Goal: Check status: Check status

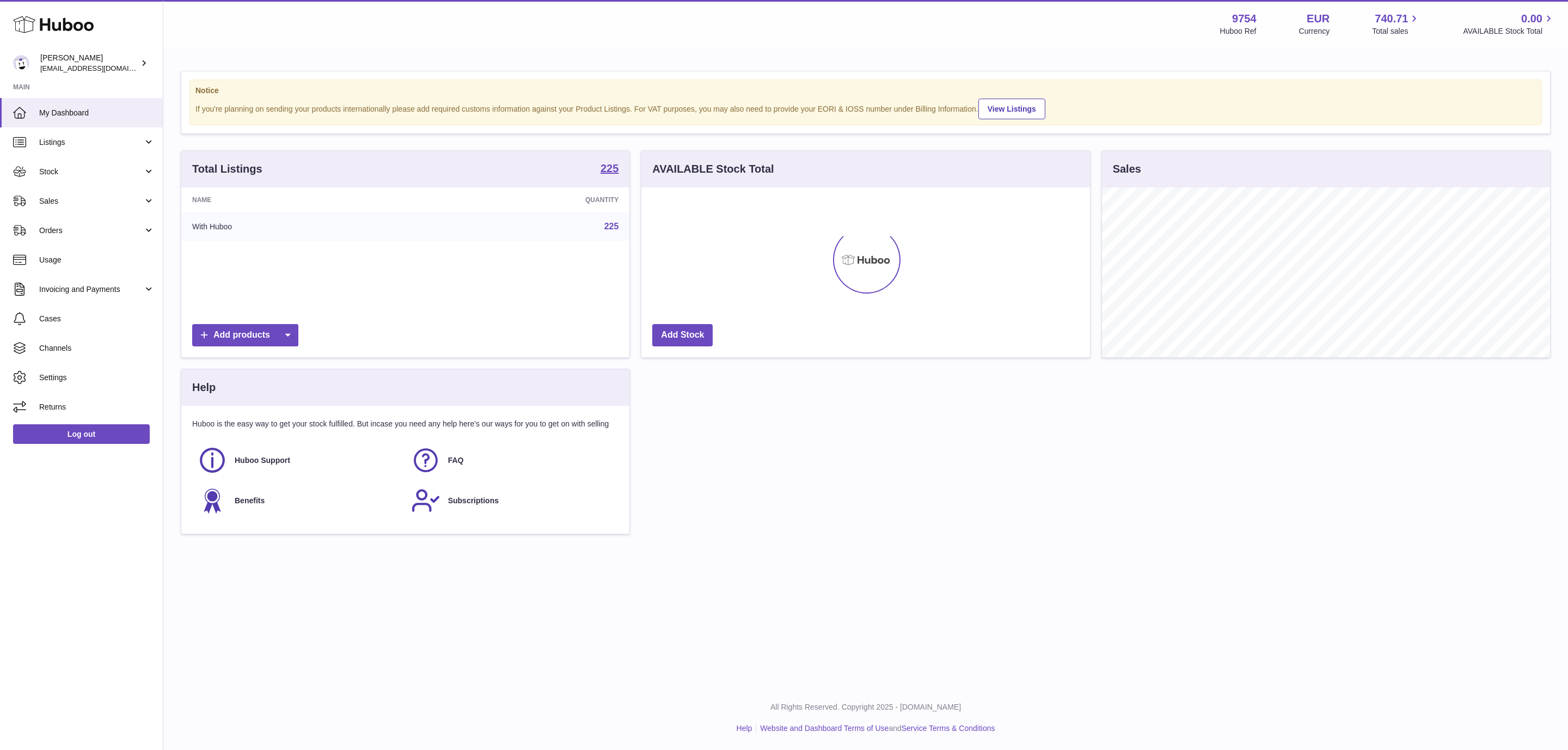
scroll to position [170, 447]
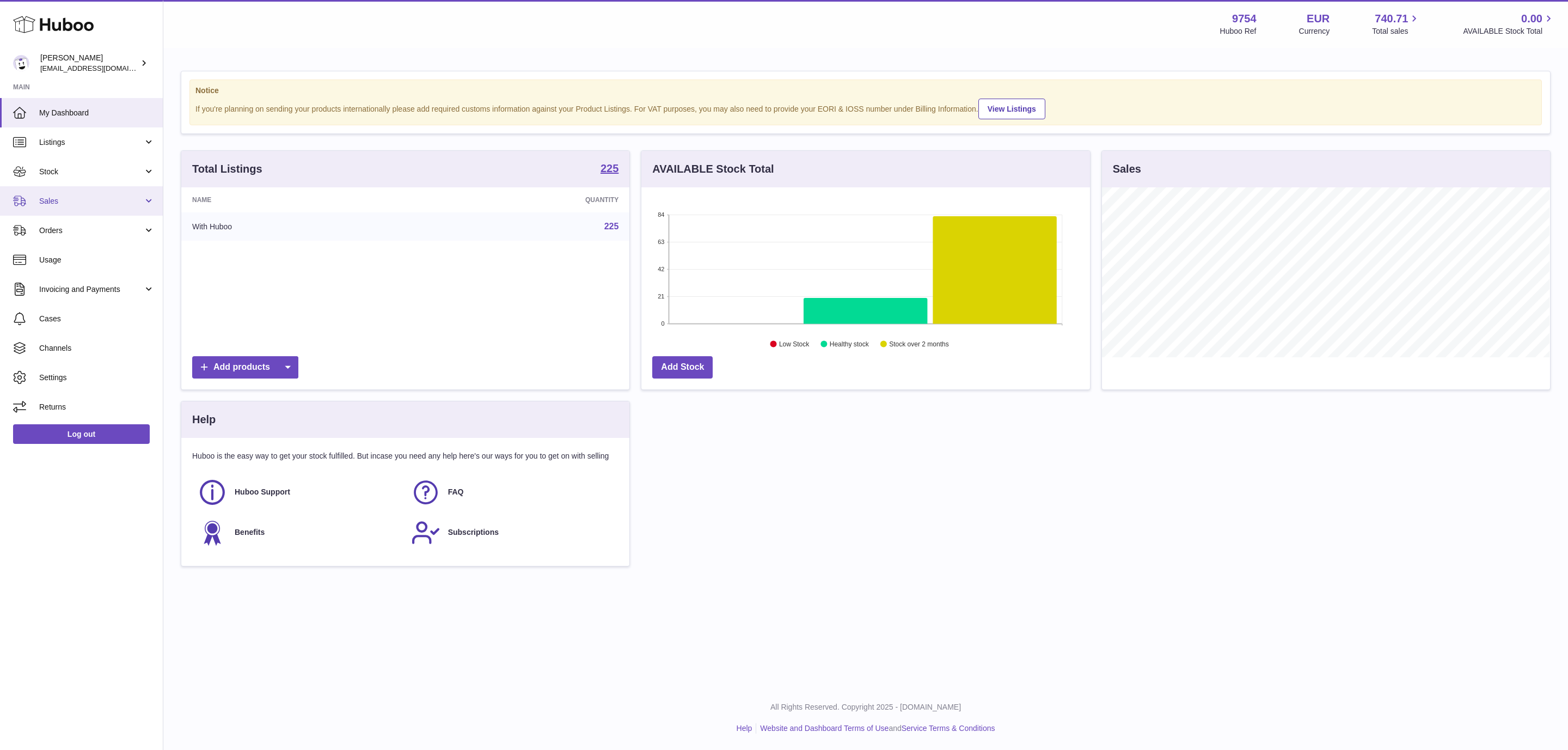
click at [69, 202] on span "Sales" at bounding box center [91, 201] width 104 height 10
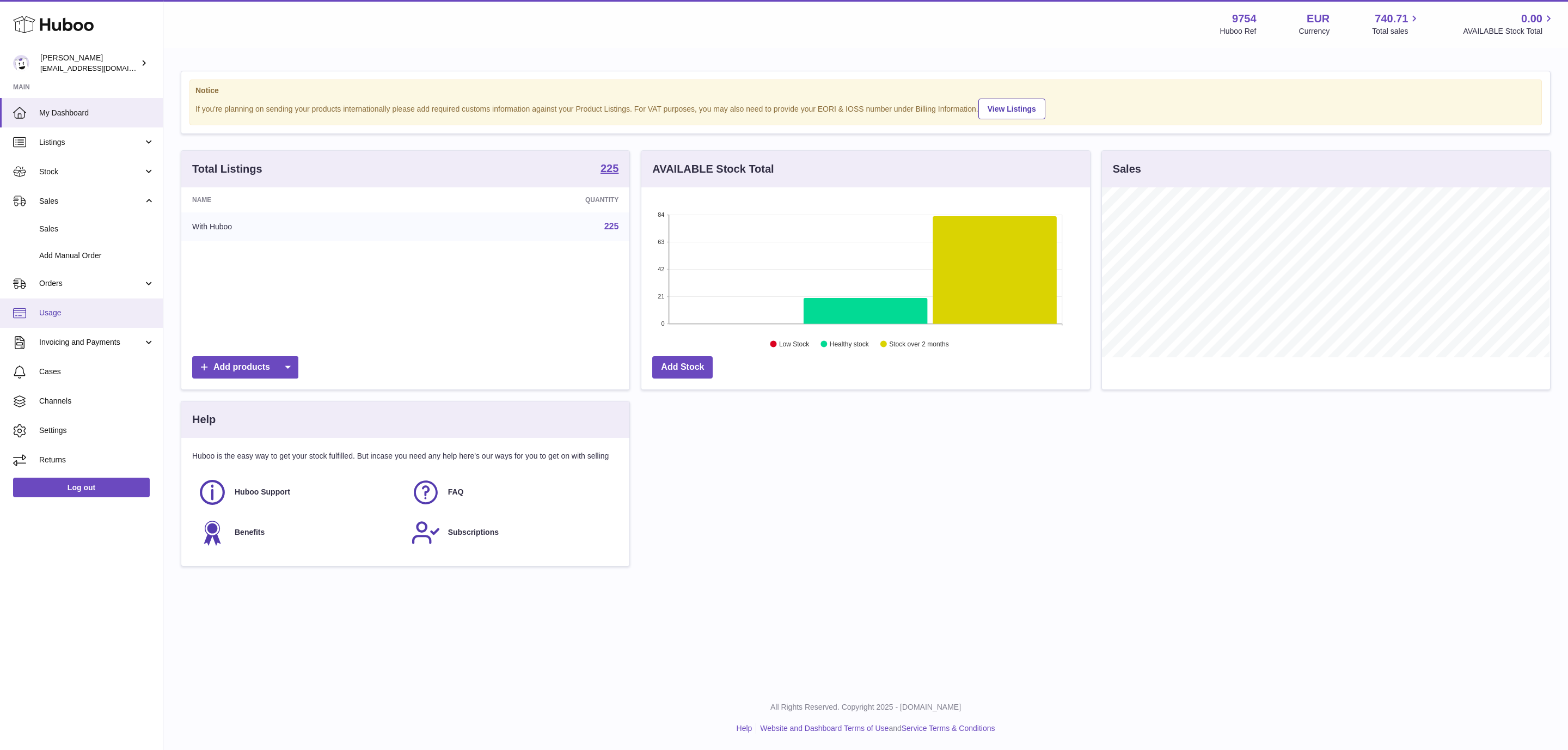
click at [72, 310] on span "Usage" at bounding box center [97, 312] width 116 height 10
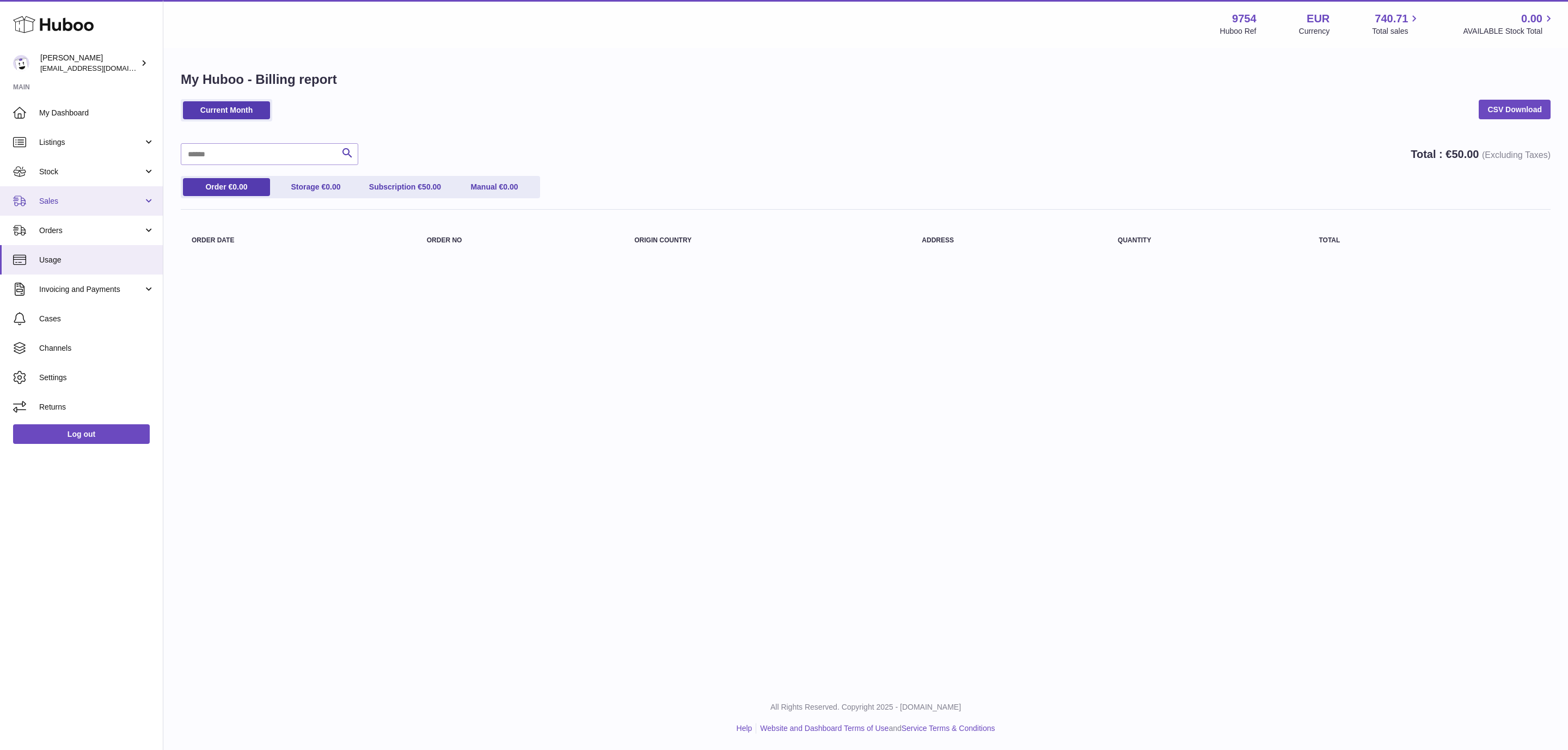
click at [71, 201] on span "Sales" at bounding box center [91, 201] width 104 height 10
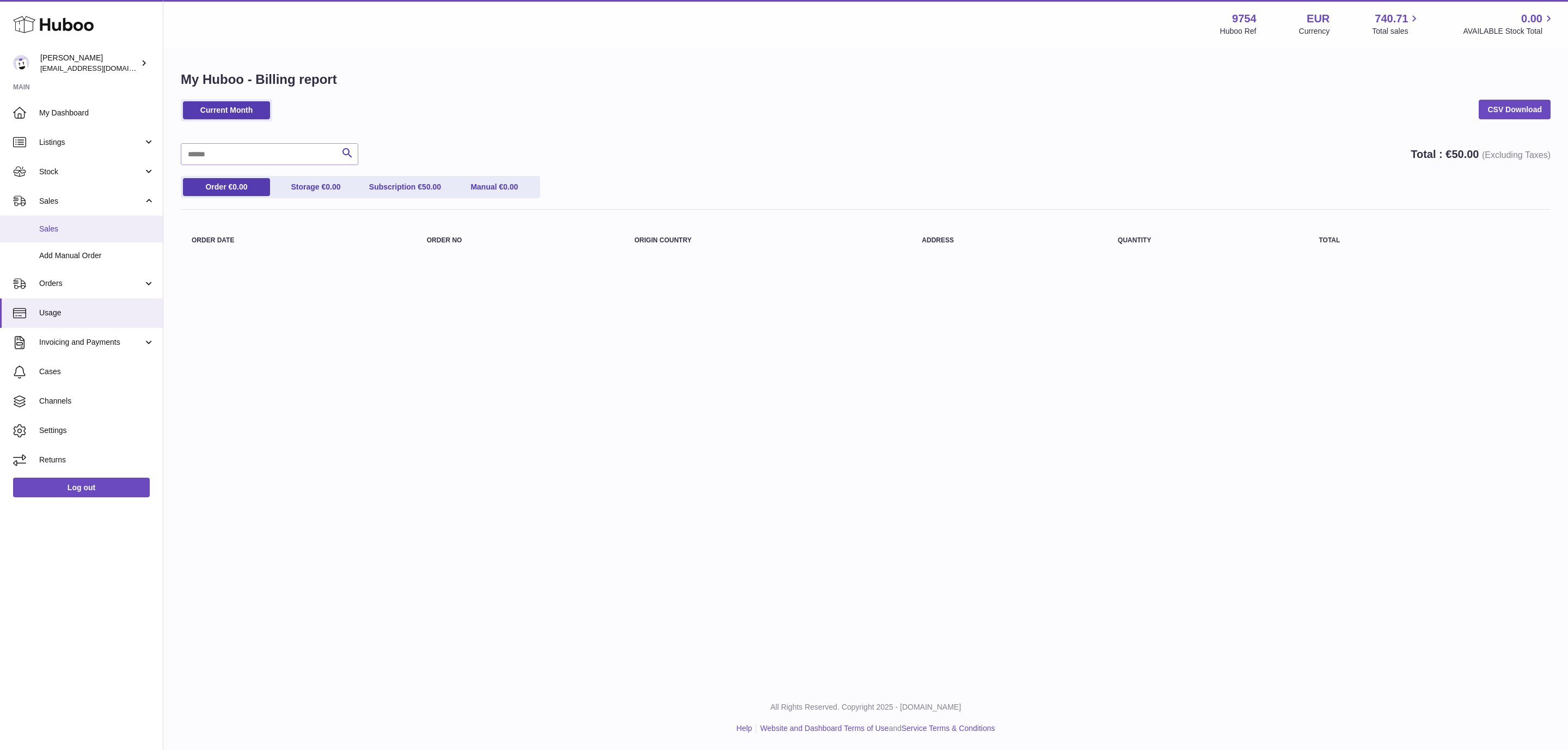
click at [63, 224] on span "Sales" at bounding box center [97, 229] width 116 height 10
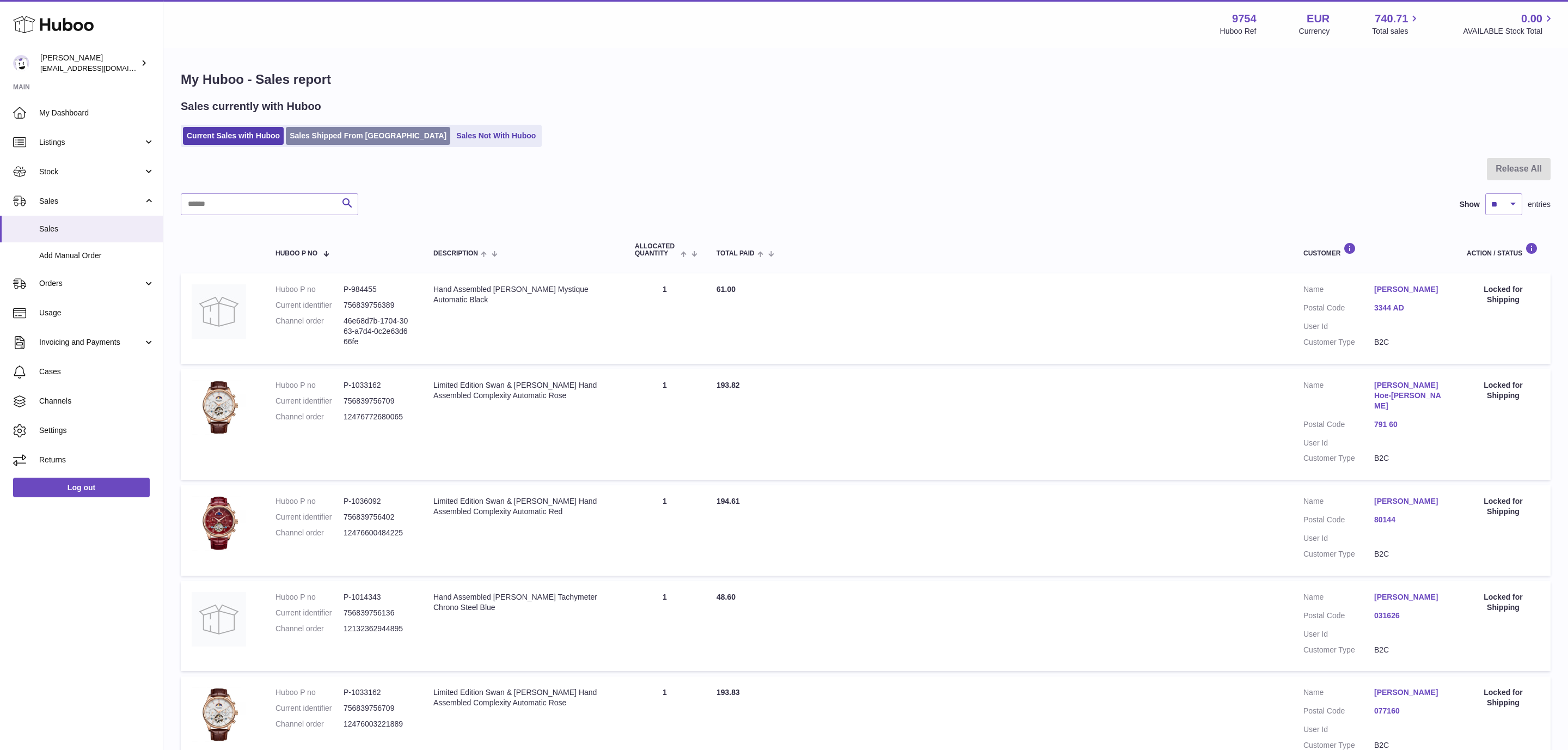
click at [351, 144] on link "Sales Shipped From [GEOGRAPHIC_DATA]" at bounding box center [368, 136] width 164 height 18
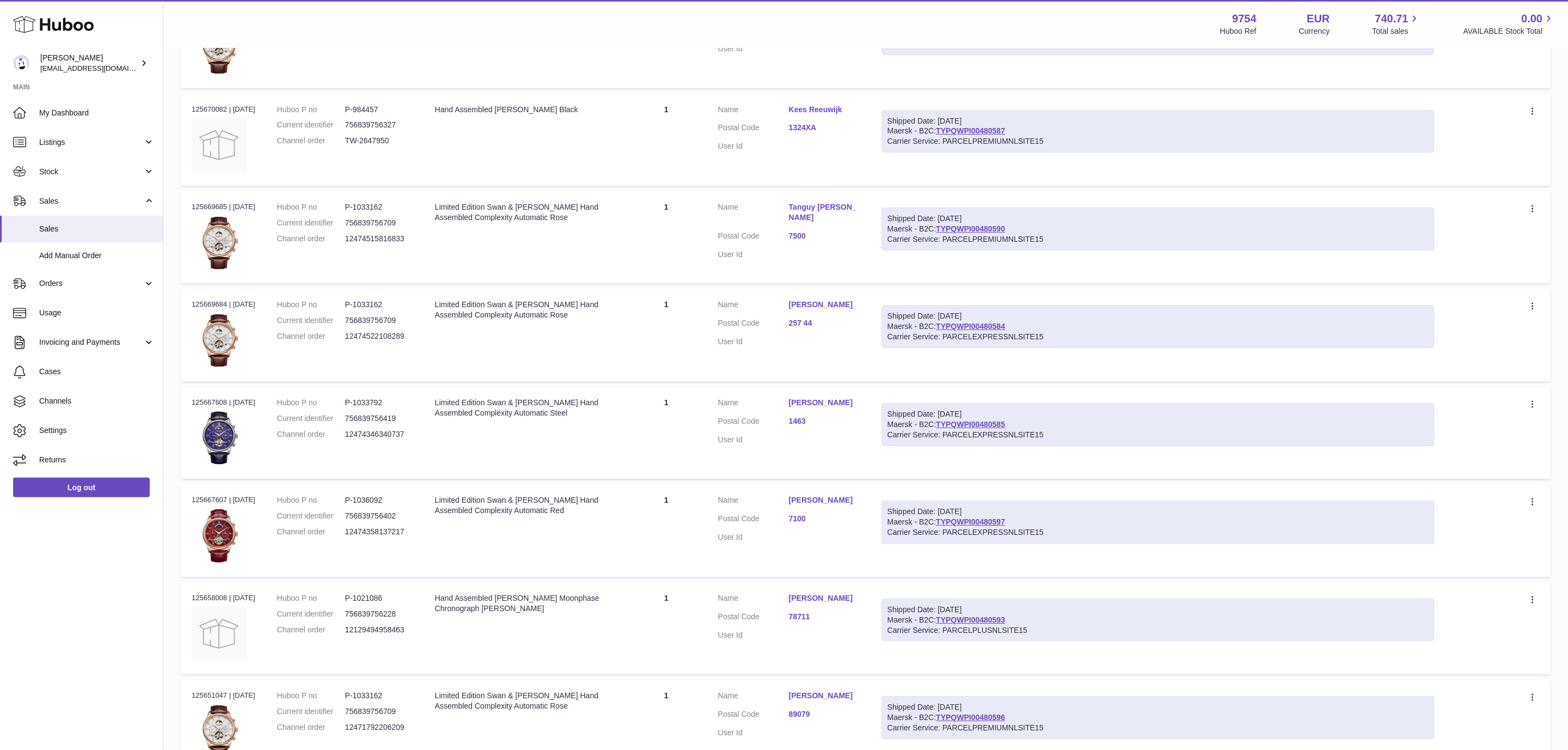
scroll to position [362, 0]
